Goal: Register for event/course

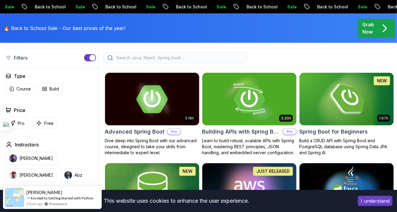
scroll to position [150, 0]
click at [332, 138] on p "Build a CRUD API with Spring Boot and PostgreSQL database using Spring Data JPA…" at bounding box center [346, 146] width 95 height 18
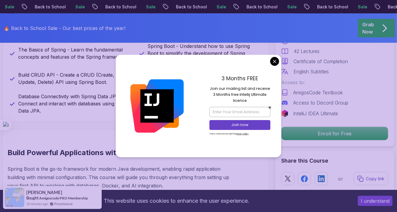
scroll to position [291, 0]
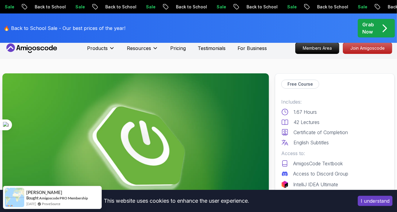
scroll to position [0, 0]
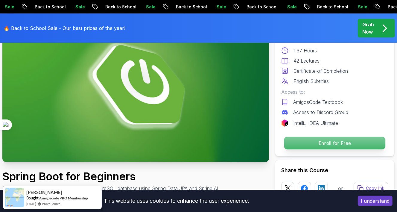
click at [304, 143] on p "Enroll for Free" at bounding box center [334, 143] width 101 height 13
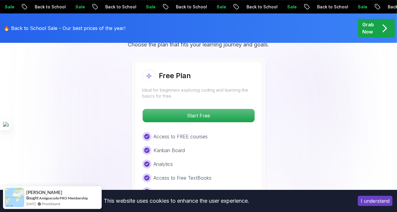
scroll to position [1277, 0]
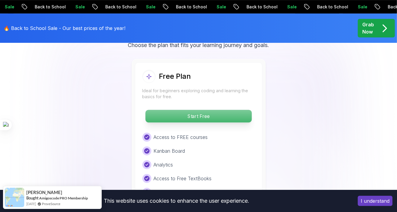
click at [221, 110] on p "Start Free" at bounding box center [198, 116] width 106 height 13
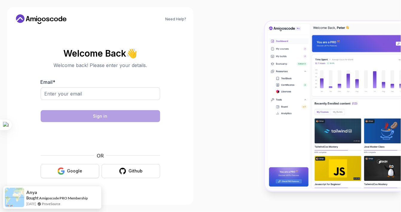
click at [60, 170] on icon "button" at bounding box center [60, 170] width 7 height 7
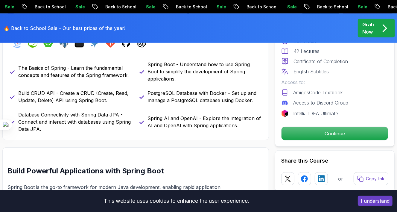
scroll to position [272, 0]
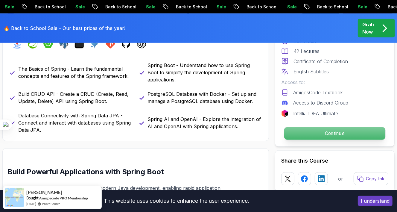
click at [316, 134] on p "Continue" at bounding box center [334, 133] width 101 height 13
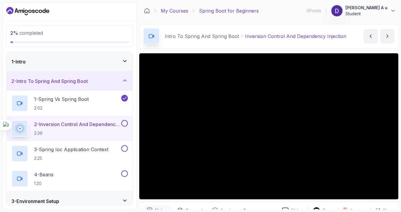
click at [177, 11] on link "My Courses" at bounding box center [174, 10] width 27 height 7
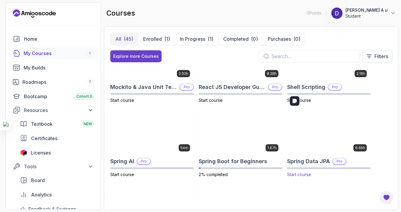
scroll to position [881, 0]
